Goal: Transaction & Acquisition: Download file/media

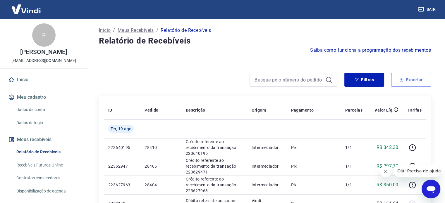
click at [409, 80] on button "Exportar" at bounding box center [411, 80] width 40 height 14
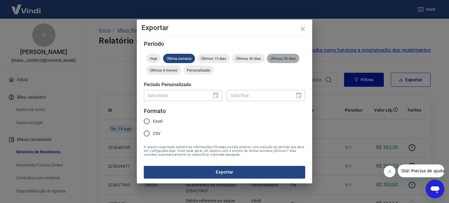
click at [283, 62] on div "Últimos 90 dias" at bounding box center [283, 58] width 32 height 9
click at [149, 121] on input "Excel" at bounding box center [147, 121] width 12 height 12
radio input "true"
click at [222, 170] on button "Exportar" at bounding box center [225, 172] width 162 height 12
